Goal: Transaction & Acquisition: Purchase product/service

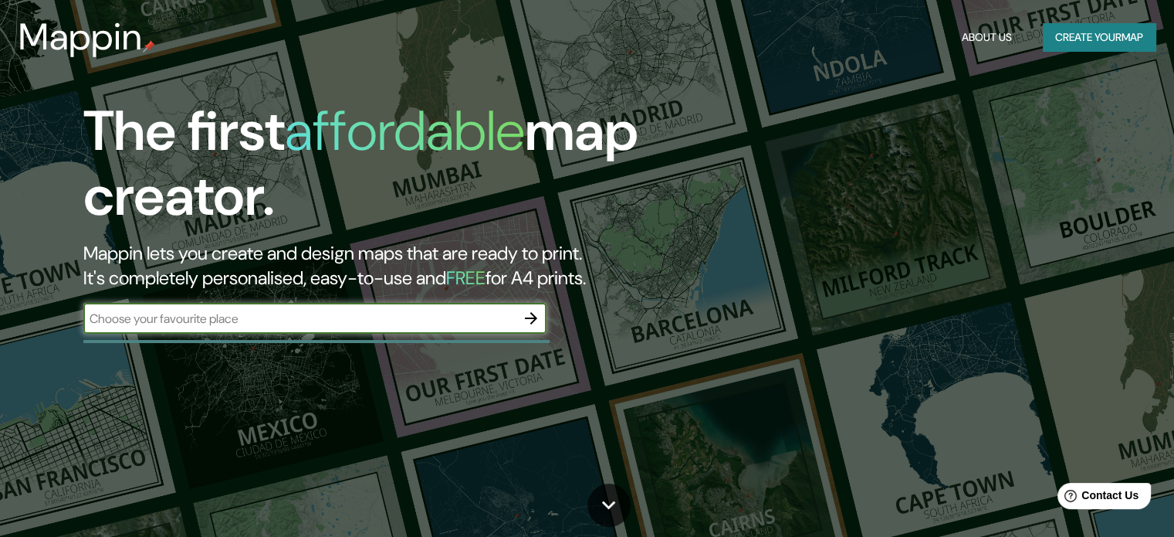
click at [531, 311] on icon "button" at bounding box center [531, 318] width 19 height 19
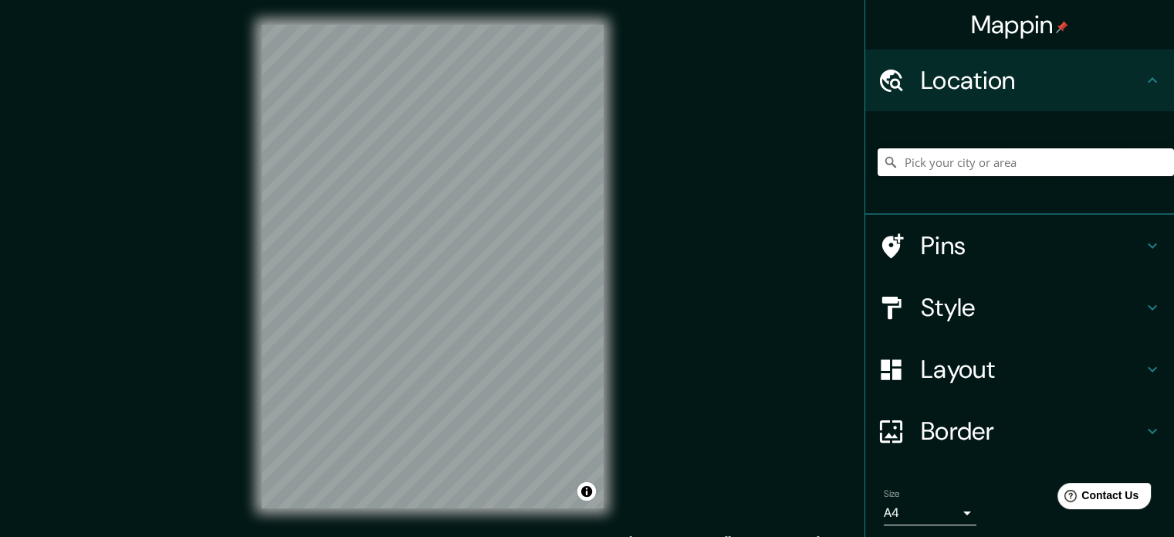
click at [993, 172] on input "Pick your city or area" at bounding box center [1026, 162] width 296 height 28
type input "Tarapoto, [GEOGRAPHIC_DATA][PERSON_NAME], [GEOGRAPHIC_DATA]"
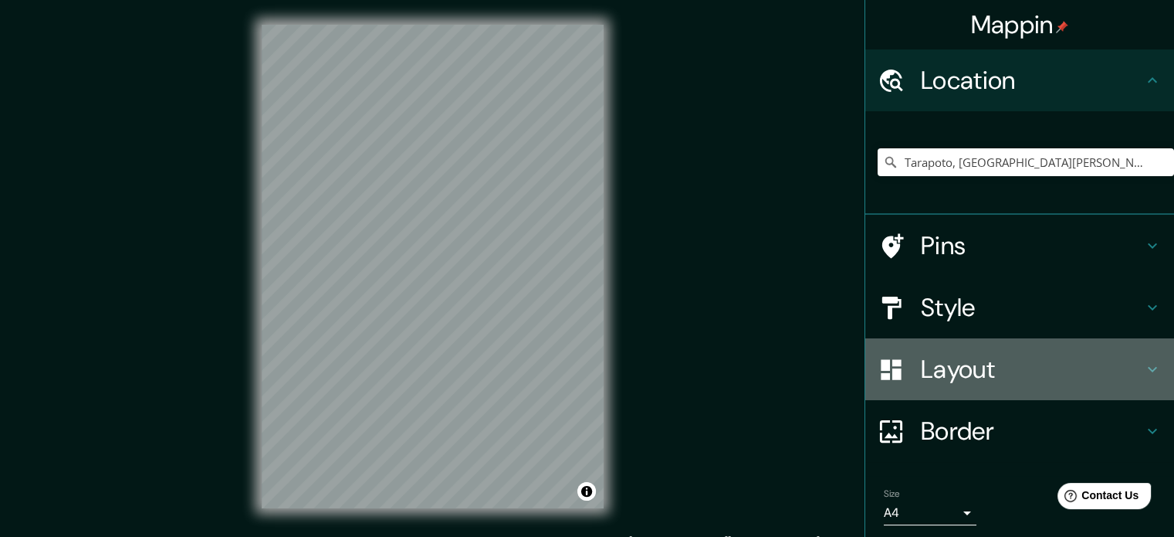
click at [921, 364] on h4 "Layout" at bounding box center [1032, 369] width 222 height 31
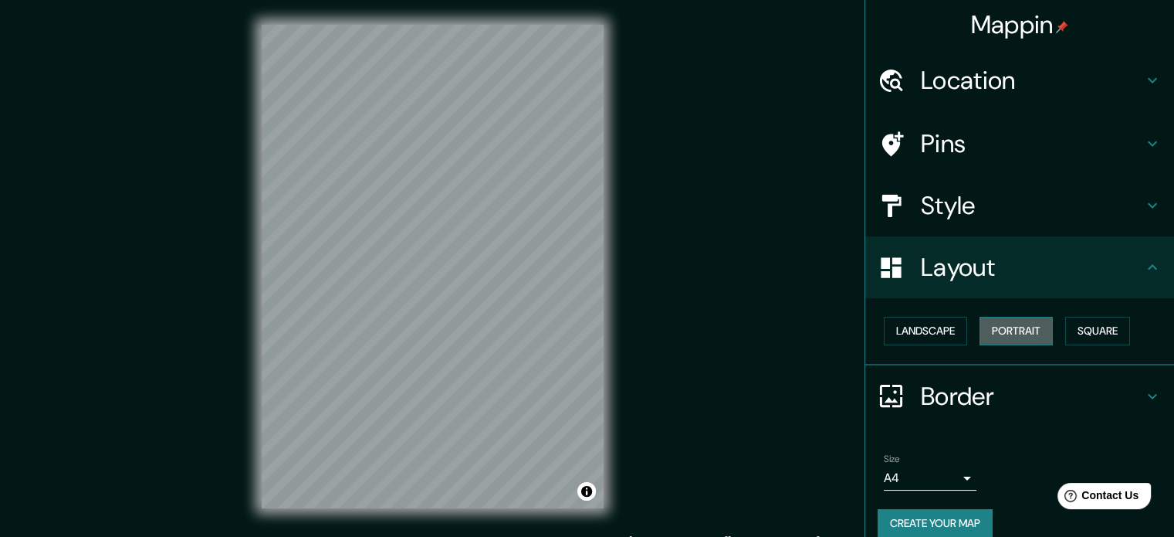
click at [999, 323] on button "Portrait" at bounding box center [1016, 331] width 73 height 29
click at [1072, 330] on button "Square" at bounding box center [1097, 331] width 65 height 29
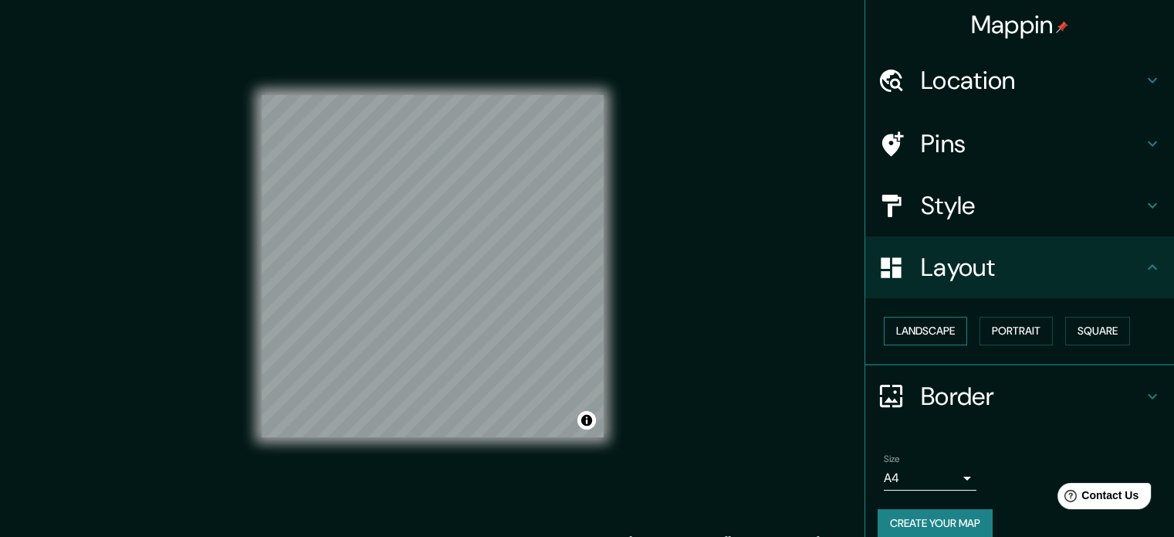
click at [947, 334] on button "Landscape" at bounding box center [925, 331] width 83 height 29
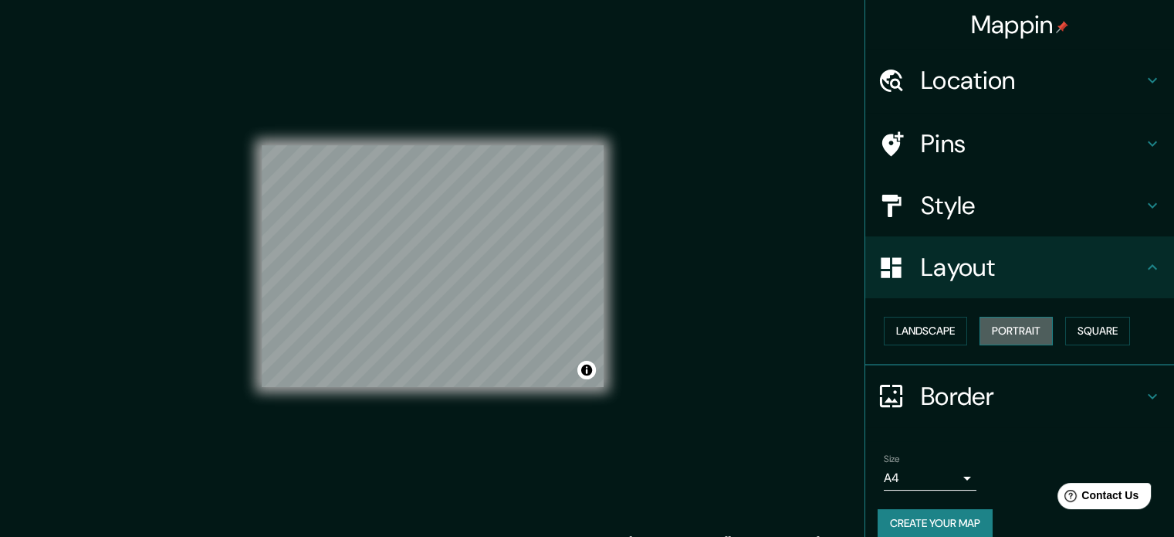
click at [994, 336] on button "Portrait" at bounding box center [1016, 331] width 73 height 29
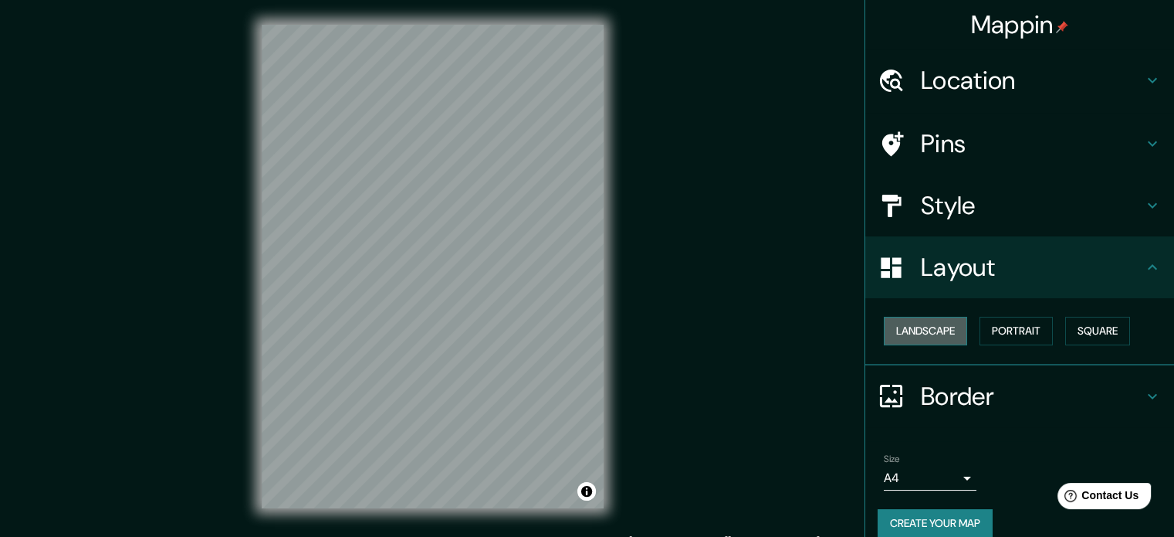
click at [946, 337] on button "Landscape" at bounding box center [925, 331] width 83 height 29
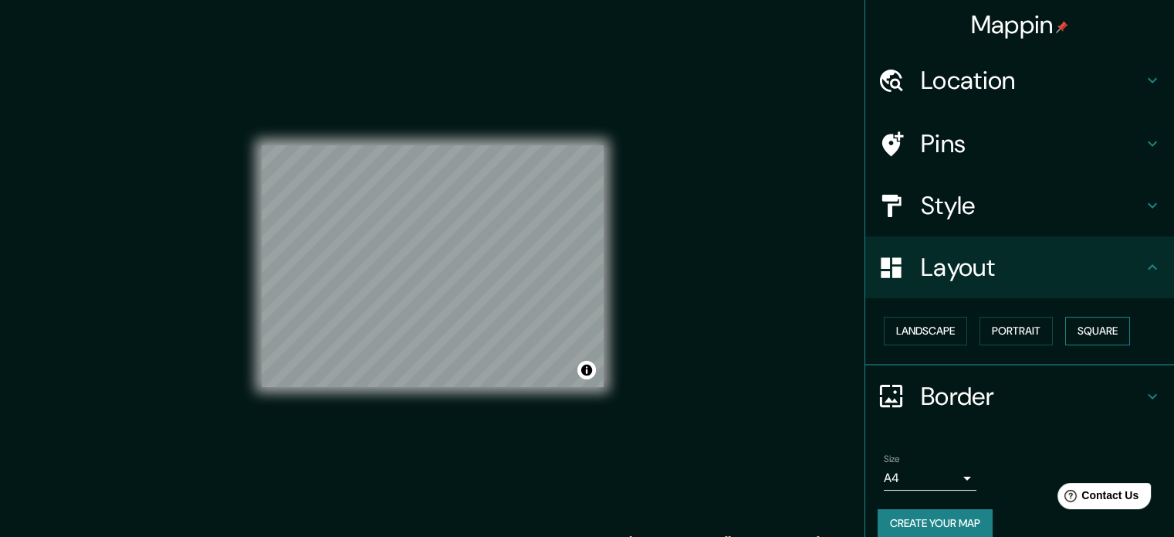
click at [1079, 332] on button "Square" at bounding box center [1097, 331] width 65 height 29
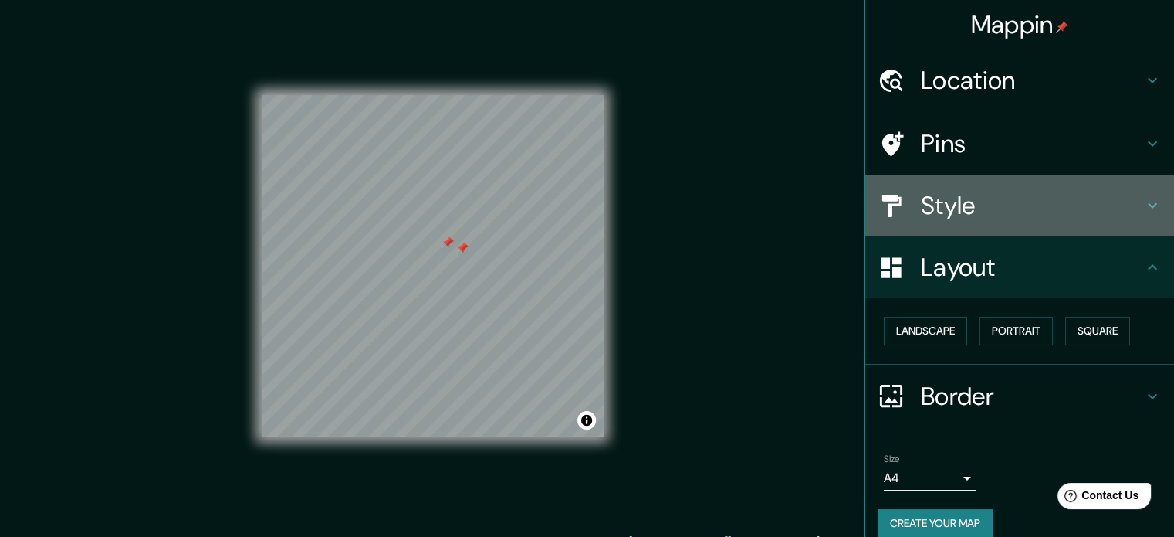
click at [974, 216] on h4 "Style" at bounding box center [1032, 205] width 222 height 31
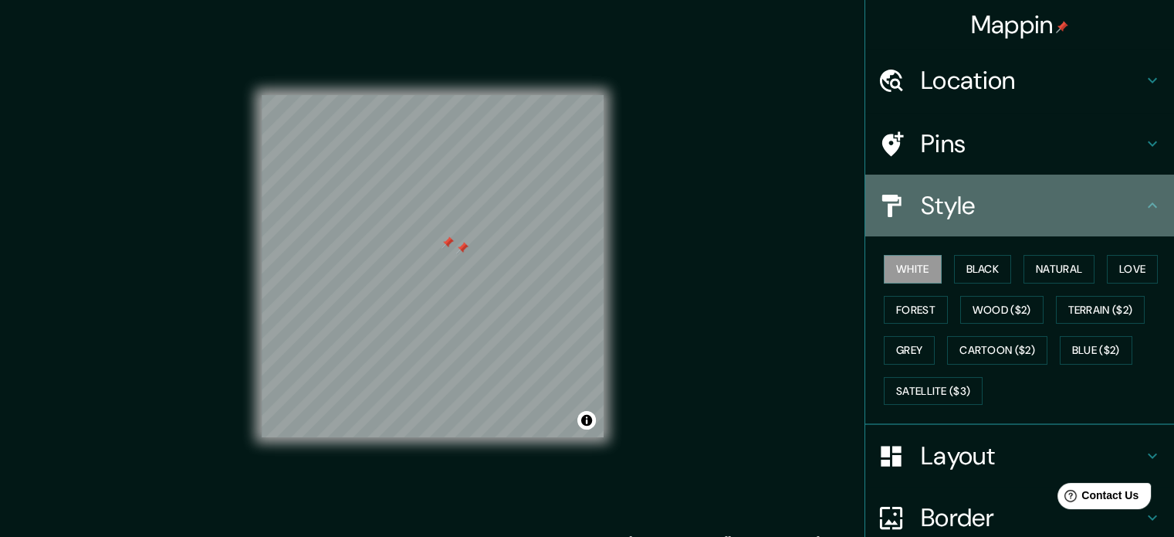
click at [970, 209] on h4 "Style" at bounding box center [1032, 205] width 222 height 31
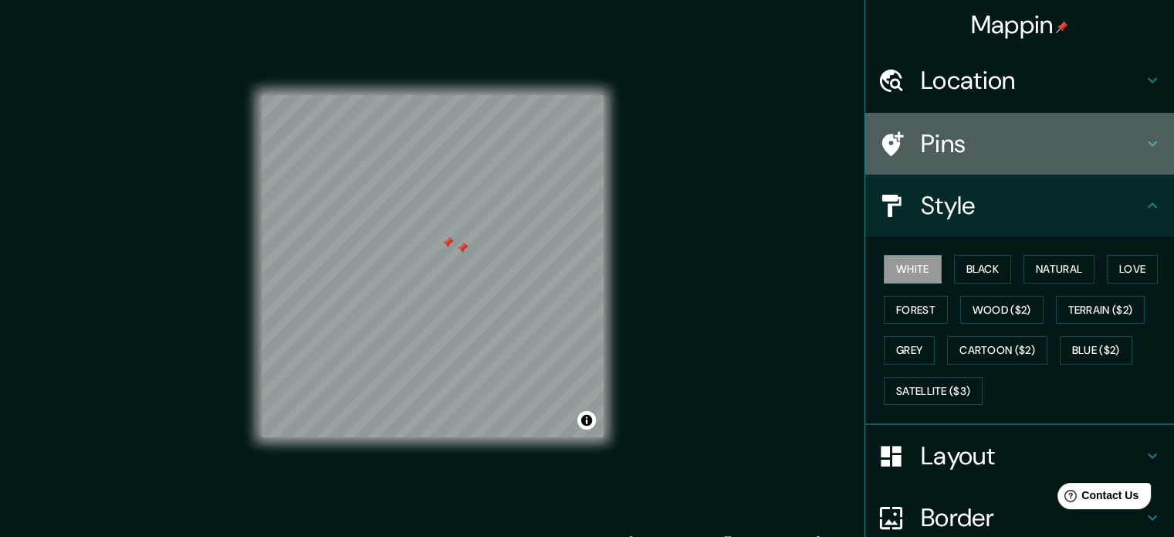
click at [960, 165] on div "Pins" at bounding box center [1019, 144] width 309 height 62
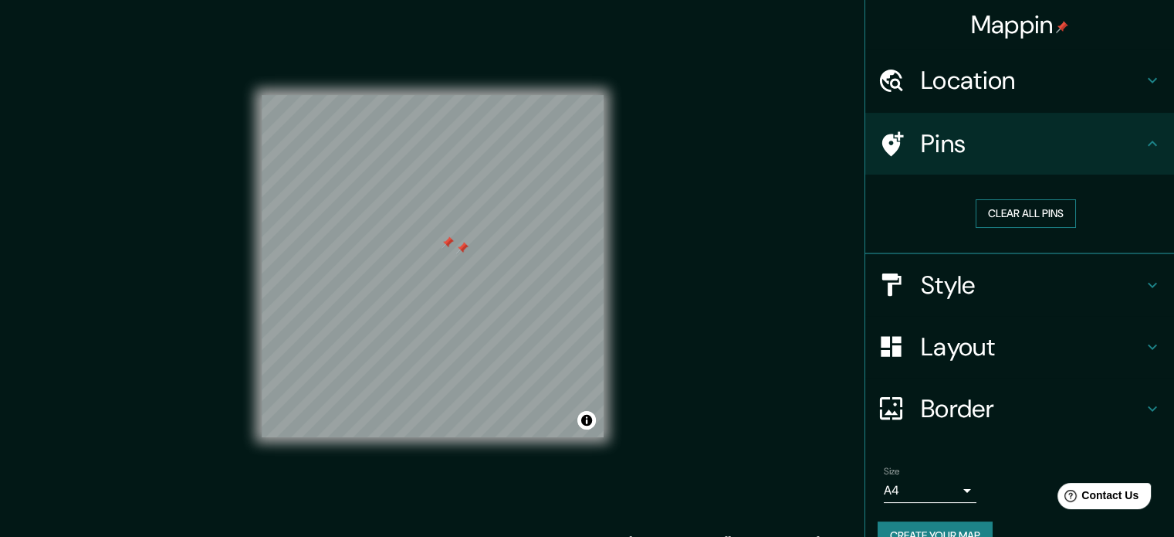
click at [991, 207] on button "Clear all pins" at bounding box center [1026, 213] width 100 height 29
click at [991, 215] on button "Clear all pins" at bounding box center [1026, 213] width 100 height 29
